Goal: Find specific page/section: Find specific page/section

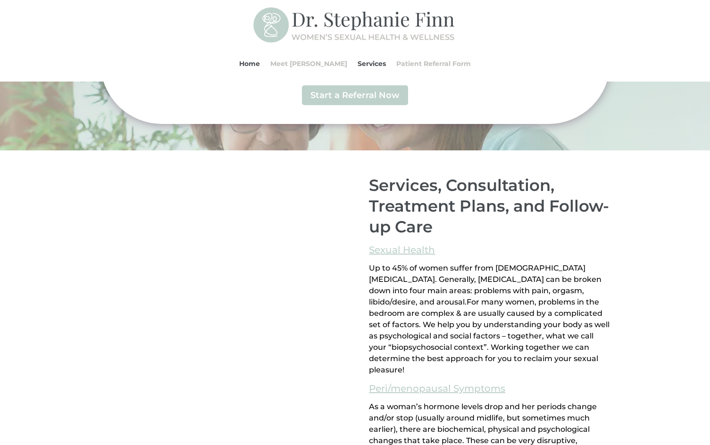
scroll to position [519, 0]
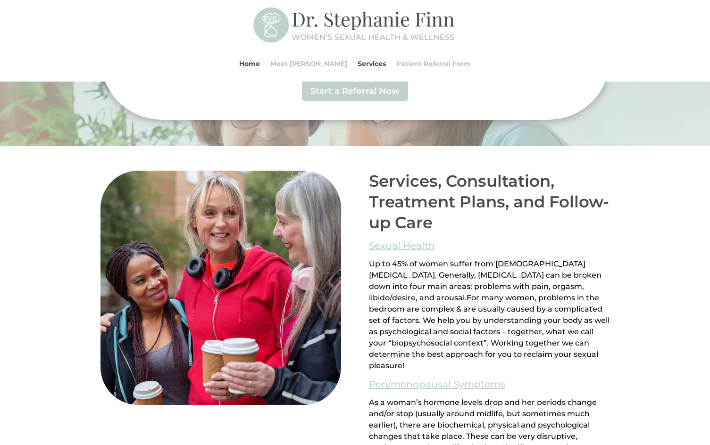
click at [606, 226] on h2 "Services, Consultation, Treatment Plans, and Follow-up Care" at bounding box center [489, 204] width 241 height 67
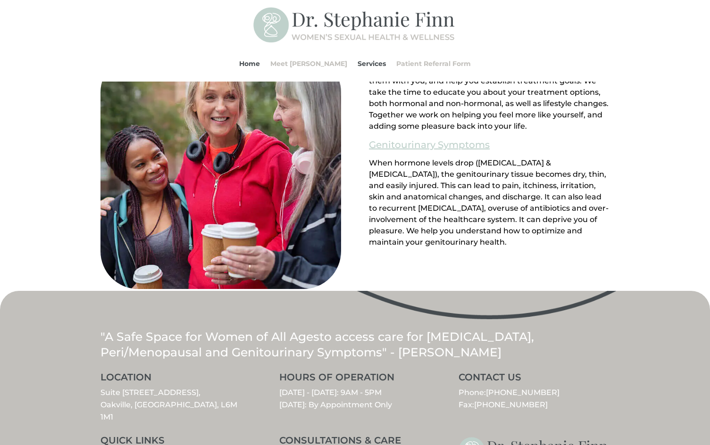
scroll to position [1023, 0]
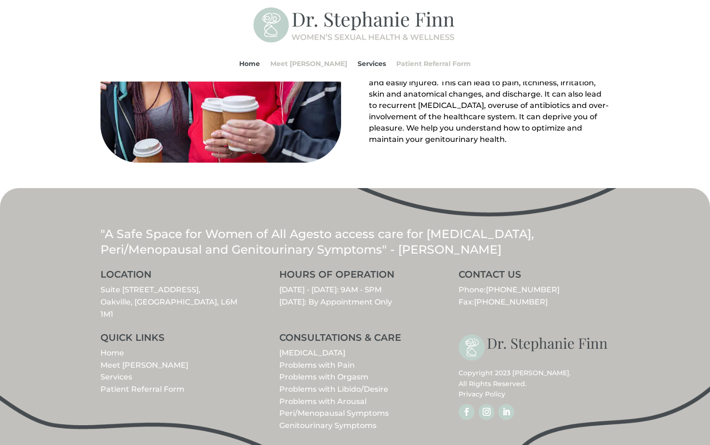
click at [116, 361] on link "Meet [PERSON_NAME]" at bounding box center [145, 365] width 88 height 9
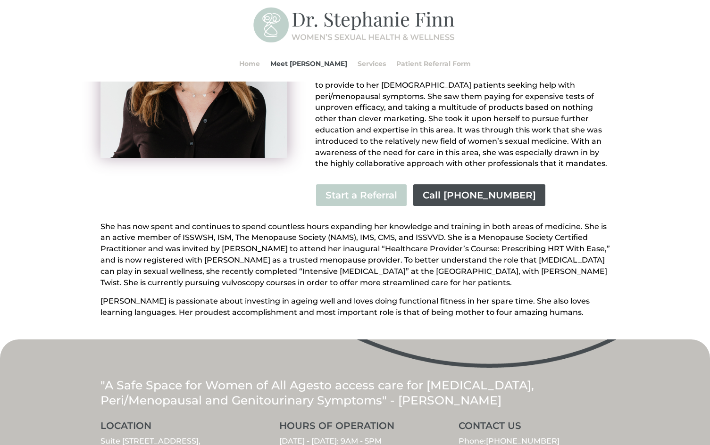
scroll to position [206, 0]
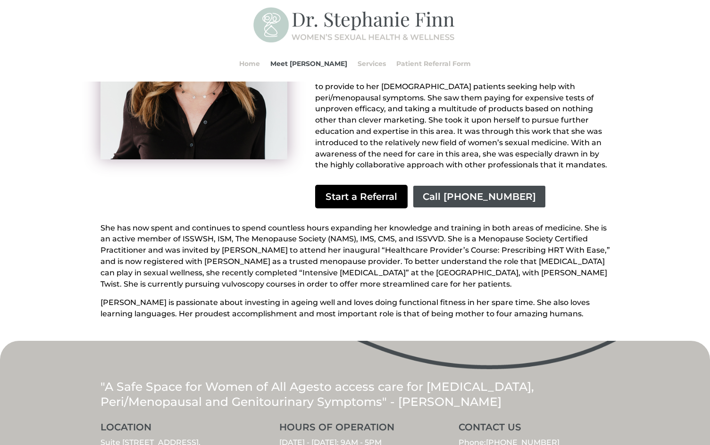
click at [356, 185] on link "Start a Referral" at bounding box center [361, 197] width 92 height 24
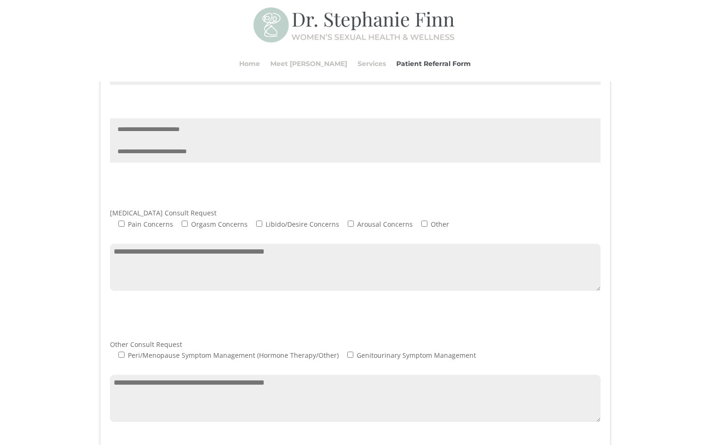
scroll to position [472, 0]
